Goal: Information Seeking & Learning: Understand process/instructions

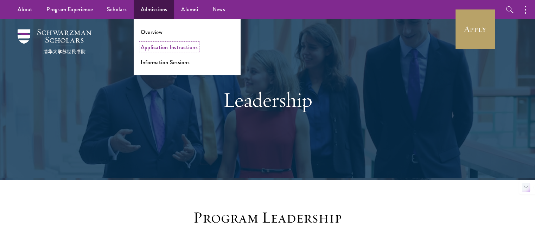
click at [153, 48] on link "Application Instructions" at bounding box center [169, 47] width 57 height 8
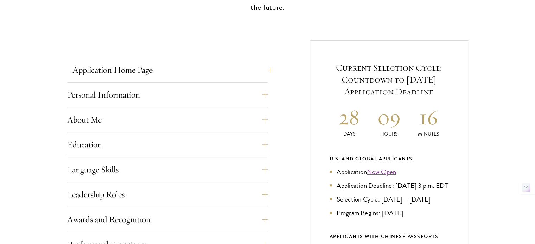
scroll to position [244, 0]
click at [197, 72] on button "Application Home Page" at bounding box center [172, 69] width 201 height 17
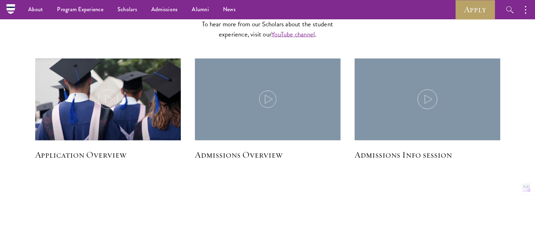
scroll to position [1311, 0]
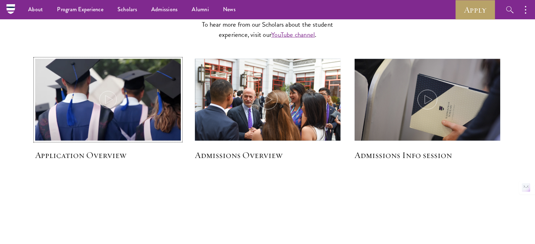
click at [116, 100] on icon at bounding box center [108, 100] width 20 height 20
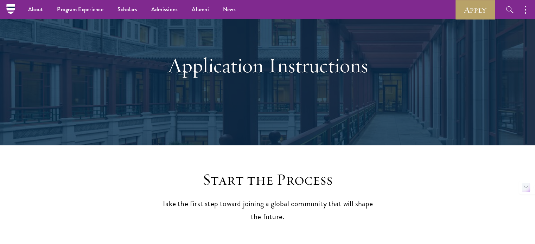
scroll to position [2, 0]
